Goal: Transaction & Acquisition: Purchase product/service

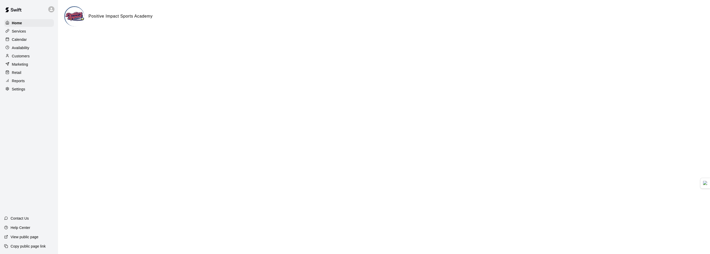
click at [29, 39] on div "Calendar" at bounding box center [29, 40] width 50 height 8
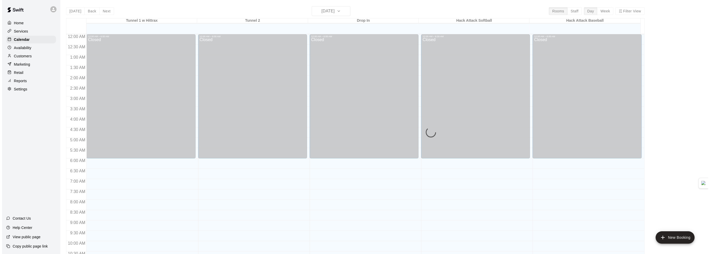
scroll to position [254, 0]
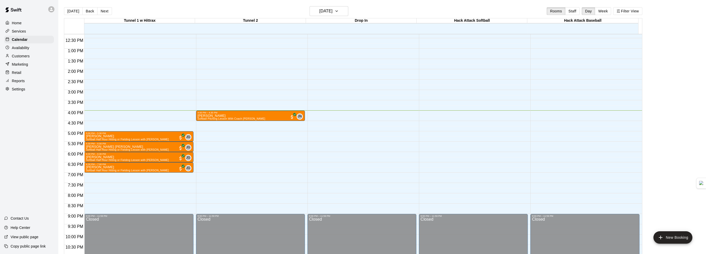
click at [26, 25] on div "Home" at bounding box center [29, 23] width 50 height 8
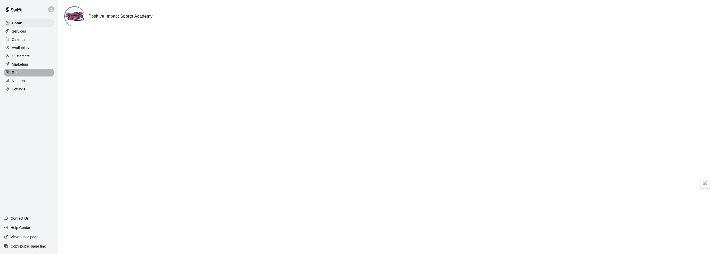
click at [20, 75] on p "Retail" at bounding box center [17, 72] width 10 height 5
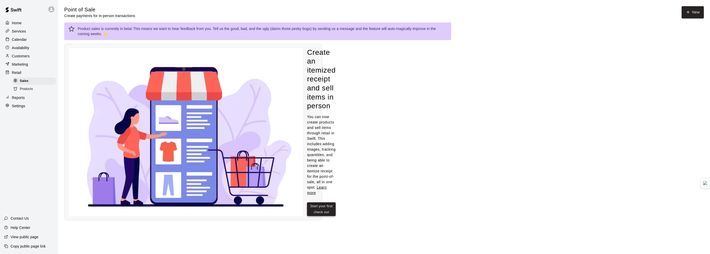
click at [327, 206] on button "Start your first check out" at bounding box center [321, 209] width 29 height 14
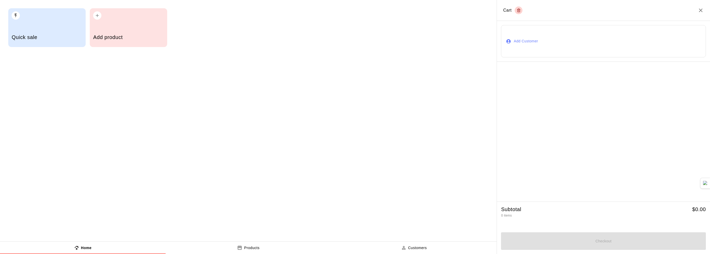
click at [41, 38] on h5 "Quick sale" at bounding box center [47, 37] width 70 height 7
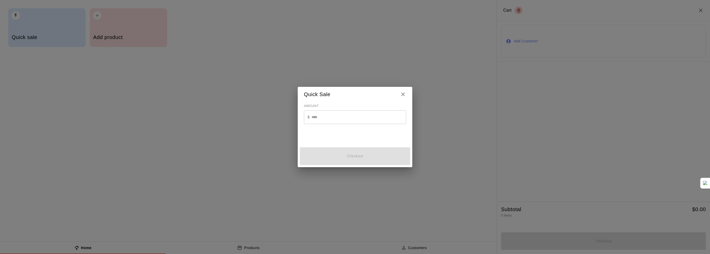
click at [405, 100] on h2 "Quick Sale" at bounding box center [355, 94] width 115 height 15
click at [406, 96] on icon "Close" at bounding box center [403, 94] width 6 height 6
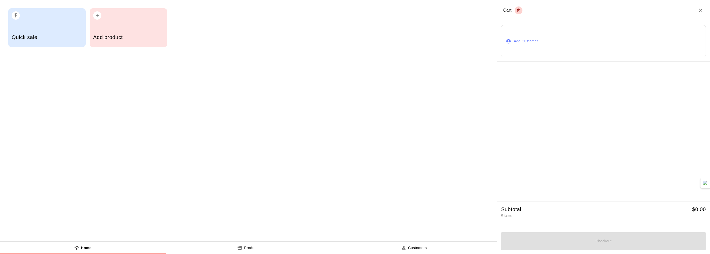
click at [140, 19] on div "button" at bounding box center [128, 13] width 70 height 11
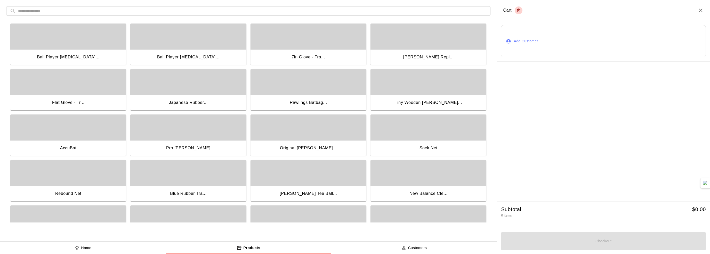
click at [134, 8] on input "text" at bounding box center [252, 11] width 469 height 10
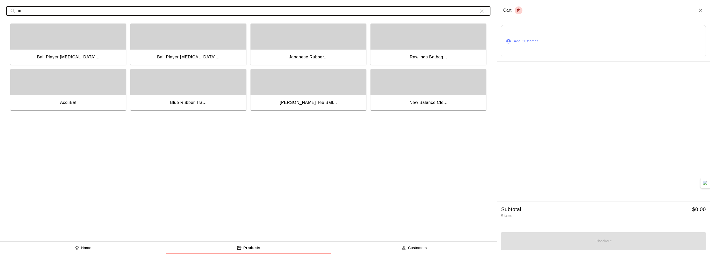
type input "*"
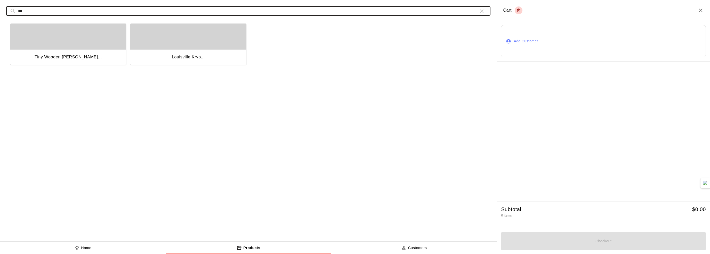
type input "***"
click at [174, 32] on div "button" at bounding box center [188, 36] width 116 height 26
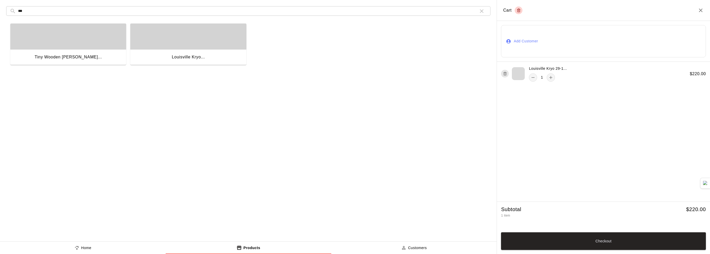
click at [520, 41] on button "Add Customer" at bounding box center [603, 41] width 205 height 32
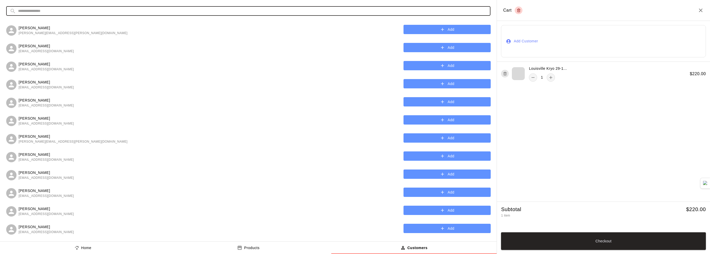
click at [31, 13] on input "text" at bounding box center [252, 11] width 469 height 10
click at [513, 43] on button "Add Customer" at bounding box center [603, 41] width 205 height 32
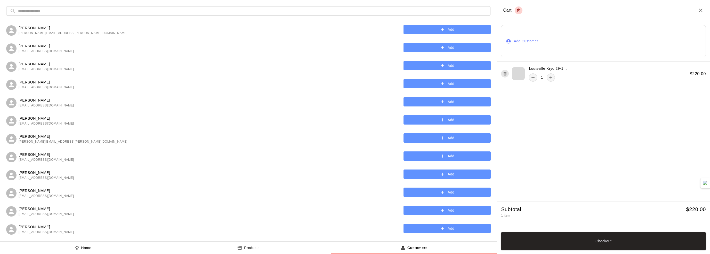
click at [160, 10] on input "text" at bounding box center [252, 11] width 469 height 10
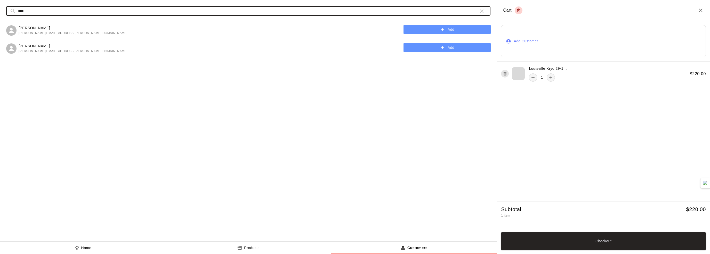
type input "****"
click at [432, 33] on button "Add" at bounding box center [447, 30] width 87 height 10
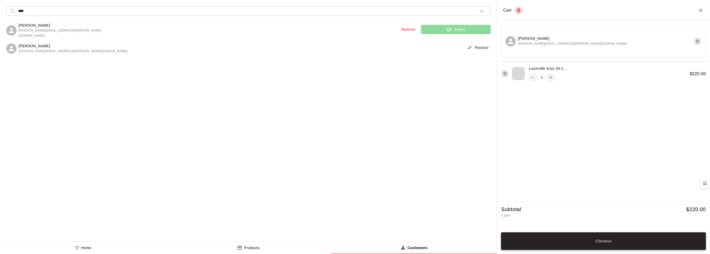
click at [571, 242] on button "Checkout" at bounding box center [603, 241] width 205 height 18
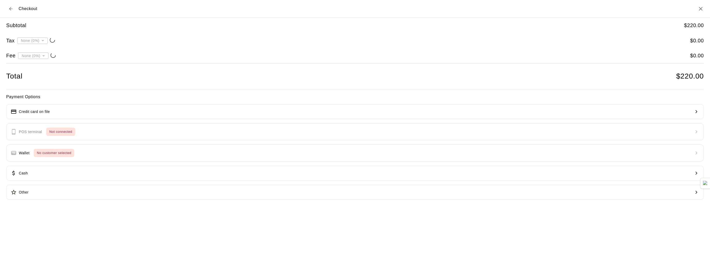
type input "**********"
click at [78, 112] on button "Credit card on file" at bounding box center [355, 111] width 698 height 15
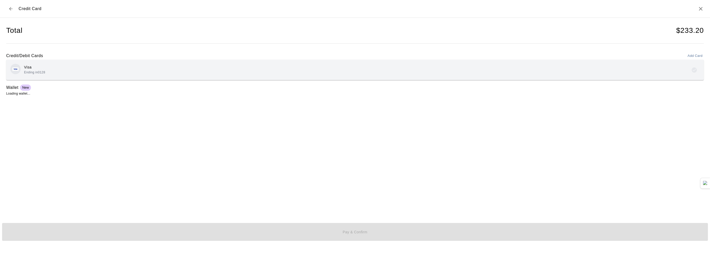
click at [90, 71] on div "Visa Ending in 0128" at bounding box center [355, 70] width 690 height 12
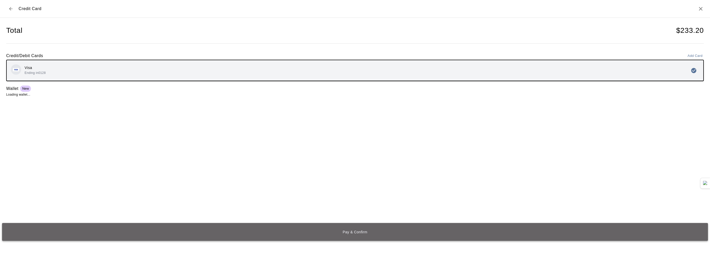
click at [353, 235] on button "Pay & Confirm" at bounding box center [355, 232] width 706 height 18
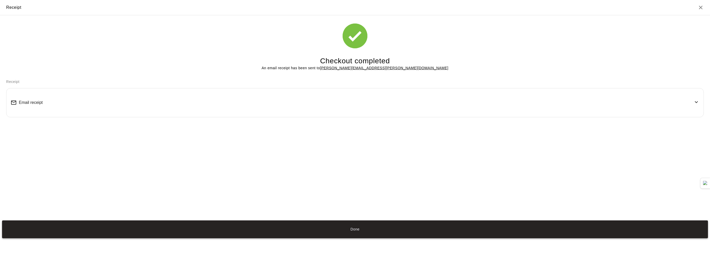
click at [367, 227] on button "Done" at bounding box center [355, 229] width 706 height 18
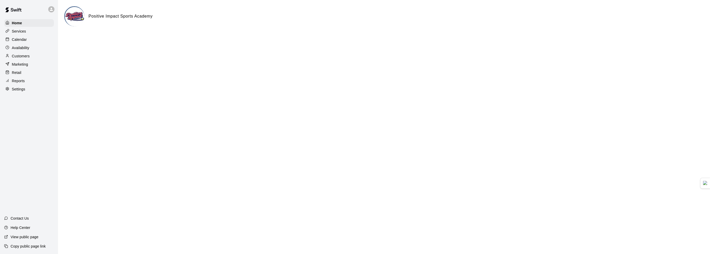
click at [27, 39] on div "Calendar" at bounding box center [29, 40] width 50 height 8
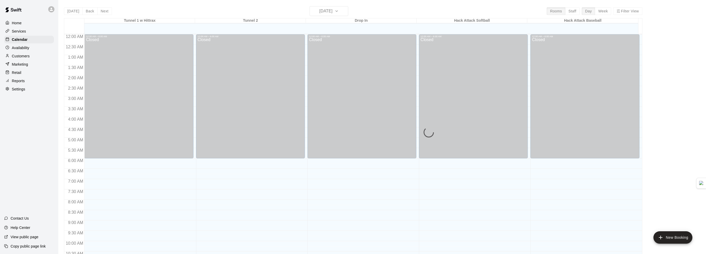
scroll to position [254, 0]
